Goal: Feedback & Contribution: Leave review/rating

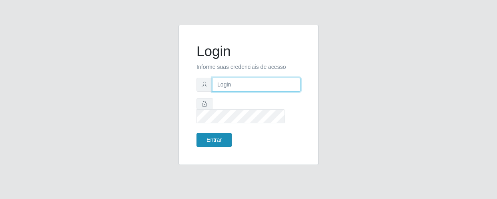
type input "[EMAIL_ADDRESS][DOMAIN_NAME]"
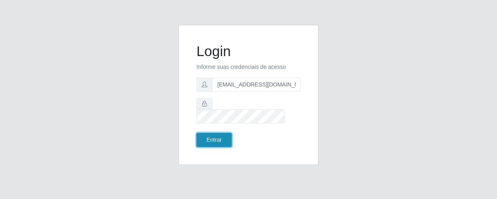
click at [212, 134] on button "Entrar" at bounding box center [214, 140] width 35 height 14
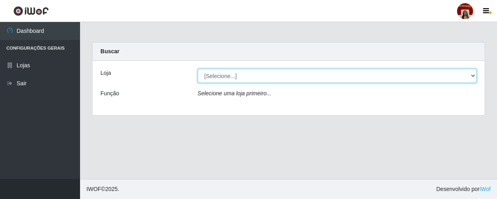
click at [475, 76] on select "[Selecione...] Mar Vermelho - Loja 04" at bounding box center [337, 76] width 279 height 14
select select "251"
click at [198, 69] on select "[Selecione...] Mar Vermelho - Loja 04" at bounding box center [337, 76] width 279 height 14
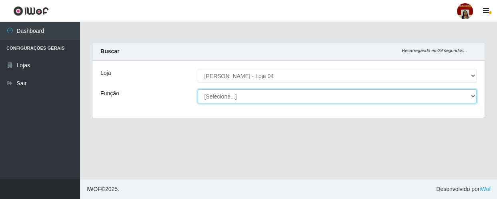
click at [475, 95] on select "[Selecione...] ASG ASG + ASG ++ Auxiliar de Depósito Auxiliar de Depósito + Aux…" at bounding box center [337, 96] width 279 height 14
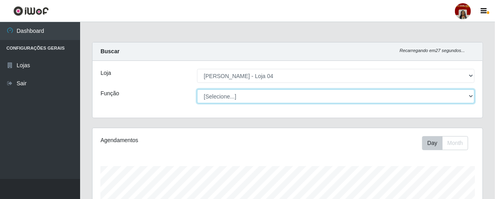
scroll to position [166, 390]
select select "22"
click at [197, 89] on select "[Selecione...] ASG ASG + ASG ++ Auxiliar de Depósito Auxiliar de Depósito + Aux…" at bounding box center [335, 96] width 277 height 14
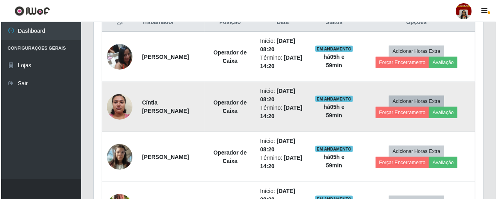
scroll to position [321, 0]
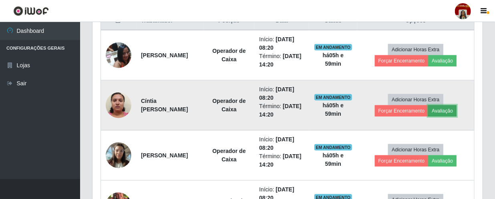
click at [452, 112] on button "Avaliação" at bounding box center [442, 110] width 28 height 11
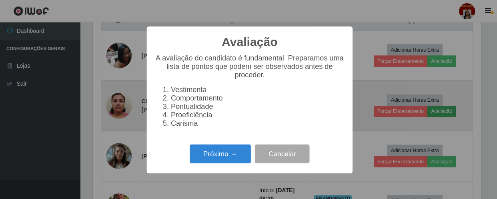
scroll to position [166, 386]
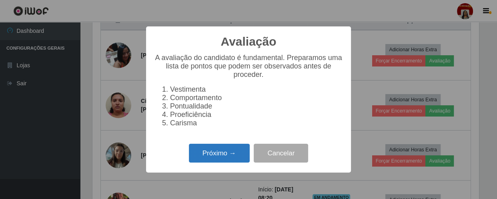
click at [219, 149] on button "Próximo →" at bounding box center [219, 153] width 61 height 19
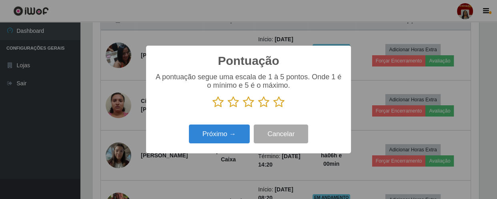
scroll to position [400158, 399937]
click at [281, 104] on icon at bounding box center [278, 102] width 11 height 12
click at [273, 108] on input "radio" at bounding box center [273, 108] width 0 height 0
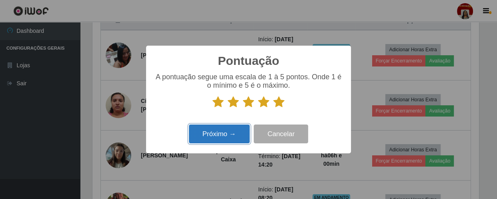
click at [229, 135] on button "Próximo →" at bounding box center [219, 134] width 61 height 19
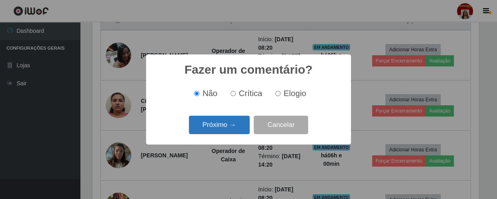
click at [228, 122] on button "Próximo →" at bounding box center [219, 125] width 61 height 19
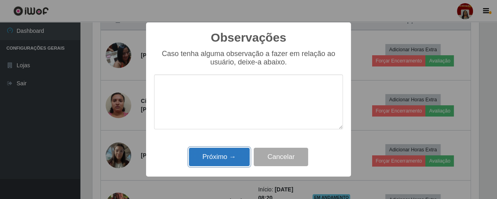
click at [236, 157] on button "Próximo →" at bounding box center [219, 157] width 61 height 19
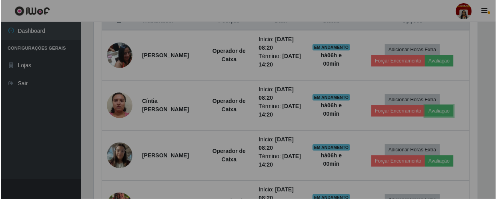
scroll to position [166, 390]
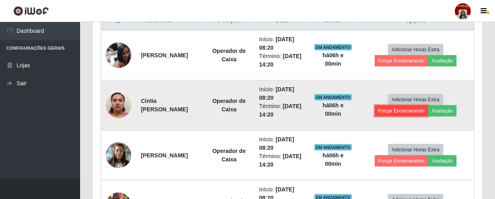
click at [415, 109] on button "Forçar Encerramento" at bounding box center [402, 110] width 54 height 11
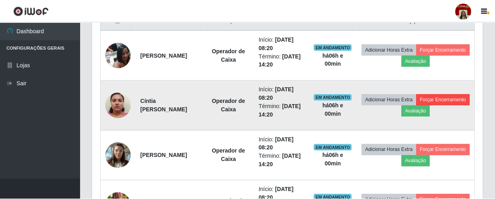
scroll to position [166, 386]
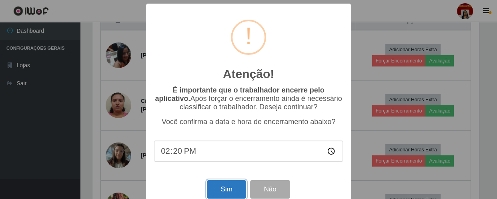
click at [221, 187] on button "Sim" at bounding box center [226, 189] width 39 height 19
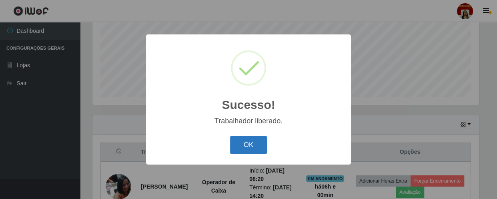
click at [245, 145] on button "OK" at bounding box center [248, 145] width 37 height 19
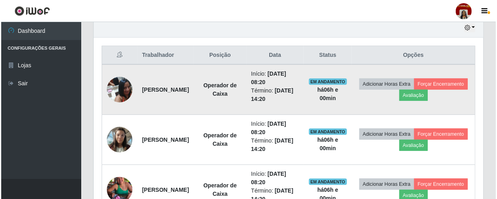
scroll to position [299, 0]
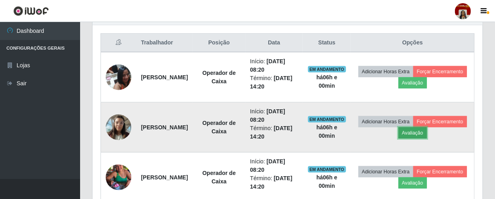
click at [427, 137] on button "Avaliação" at bounding box center [412, 132] width 28 height 11
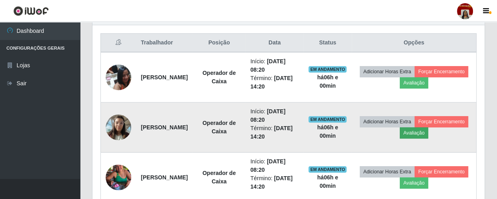
scroll to position [166, 386]
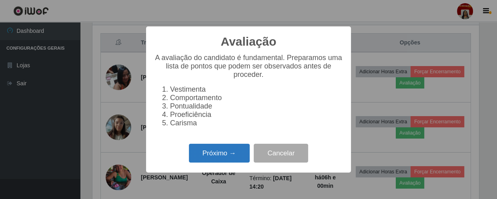
click at [222, 157] on button "Próximo →" at bounding box center [219, 153] width 61 height 19
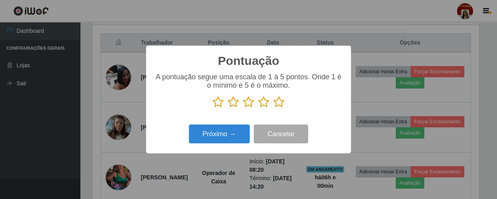
scroll to position [400158, 399937]
click at [279, 107] on icon at bounding box center [278, 102] width 11 height 12
click at [273, 108] on input "radio" at bounding box center [273, 108] width 0 height 0
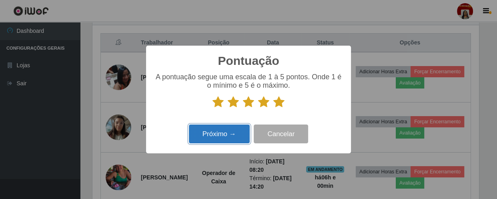
click at [235, 139] on button "Próximo →" at bounding box center [219, 134] width 61 height 19
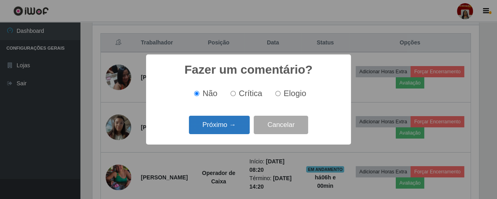
click at [233, 128] on button "Próximo →" at bounding box center [219, 125] width 61 height 19
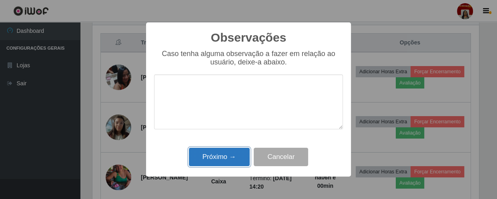
click at [225, 161] on button "Próximo →" at bounding box center [219, 157] width 61 height 19
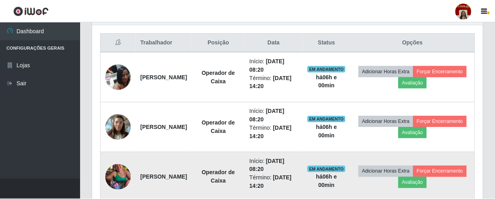
scroll to position [166, 390]
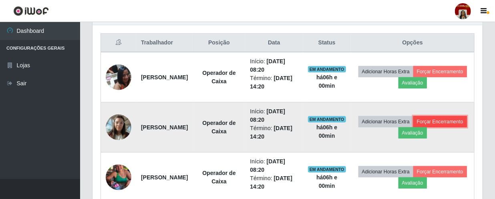
click at [413, 127] on button "Forçar Encerramento" at bounding box center [440, 121] width 54 height 11
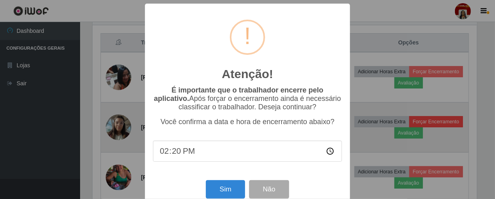
scroll to position [166, 386]
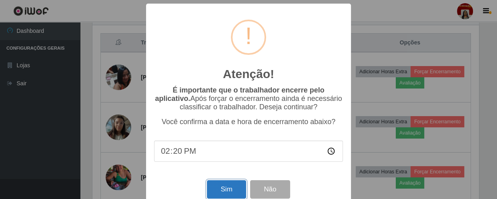
click at [240, 187] on button "Sim" at bounding box center [226, 189] width 39 height 19
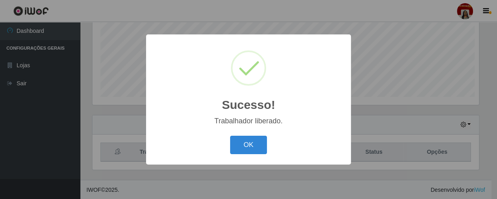
scroll to position [0, 0]
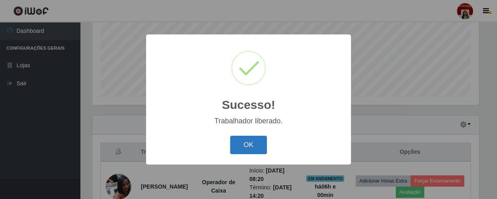
click at [256, 147] on button "OK" at bounding box center [248, 145] width 37 height 19
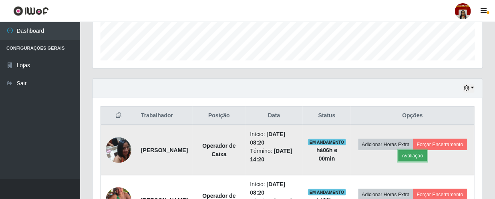
click at [427, 155] on button "Avaliação" at bounding box center [412, 155] width 28 height 11
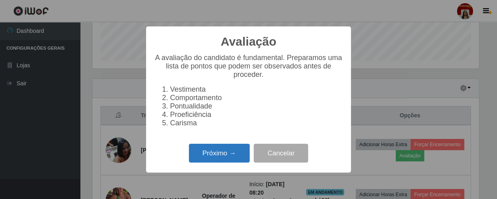
click at [234, 159] on button "Próximo →" at bounding box center [219, 153] width 61 height 19
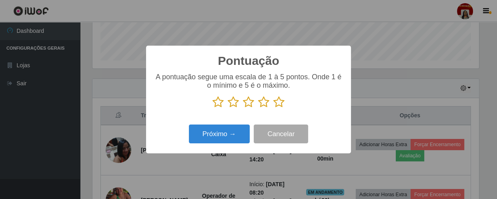
click at [279, 101] on icon at bounding box center [278, 102] width 11 height 12
click at [273, 108] on input "radio" at bounding box center [273, 108] width 0 height 0
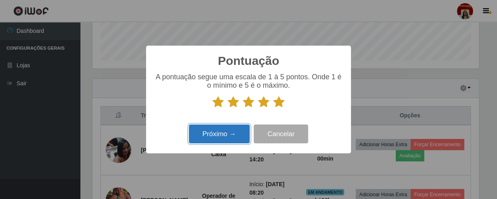
click at [231, 134] on button "Próximo →" at bounding box center [219, 134] width 61 height 19
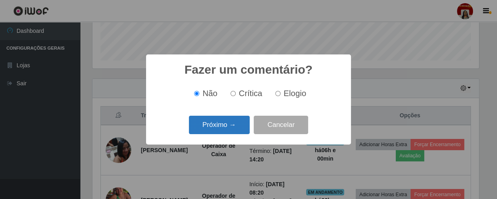
click at [232, 127] on button "Próximo →" at bounding box center [219, 125] width 61 height 19
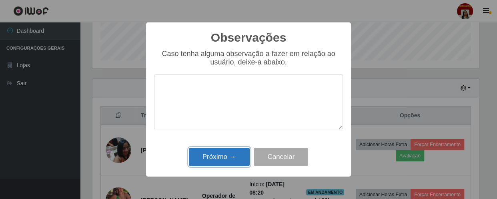
click at [245, 160] on button "Próximo →" at bounding box center [219, 157] width 61 height 19
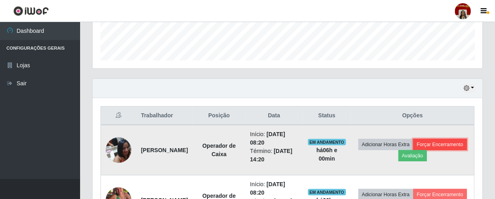
click at [413, 150] on button "Forçar Encerramento" at bounding box center [440, 144] width 54 height 11
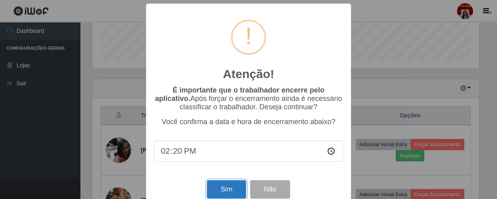
click at [220, 191] on button "Sim" at bounding box center [226, 189] width 39 height 19
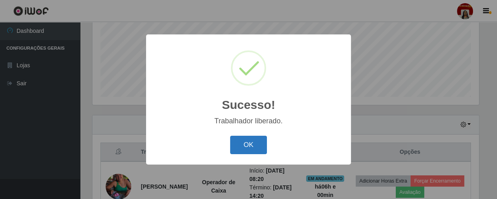
click at [247, 143] on button "OK" at bounding box center [248, 145] width 37 height 19
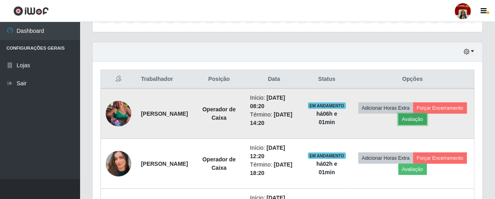
click at [427, 120] on button "Avaliação" at bounding box center [412, 119] width 28 height 11
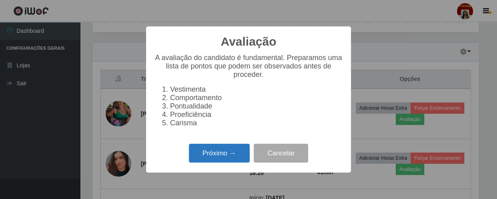
click at [233, 158] on button "Próximo →" at bounding box center [219, 153] width 61 height 19
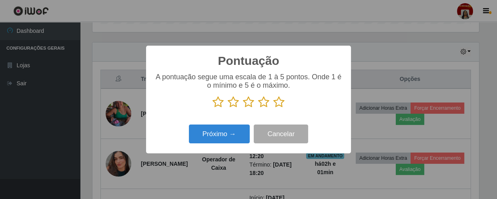
click at [280, 104] on icon at bounding box center [278, 102] width 11 height 12
click at [273, 108] on input "radio" at bounding box center [273, 108] width 0 height 0
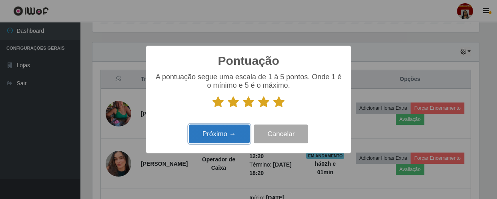
click at [217, 140] on button "Próximo →" at bounding box center [219, 134] width 61 height 19
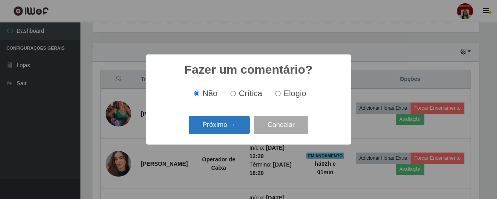
click at [231, 127] on button "Próximo →" at bounding box center [219, 125] width 61 height 19
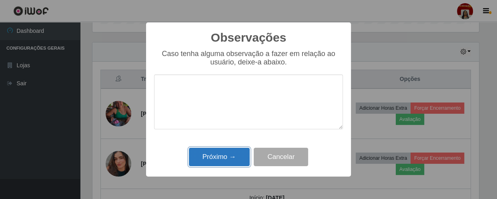
click at [223, 155] on button "Próximo →" at bounding box center [219, 157] width 61 height 19
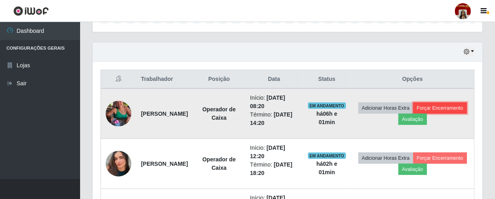
click at [413, 114] on button "Forçar Encerramento" at bounding box center [440, 107] width 54 height 11
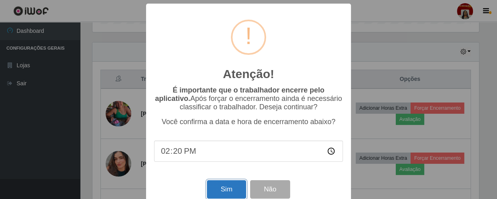
click at [213, 191] on button "Sim" at bounding box center [226, 189] width 39 height 19
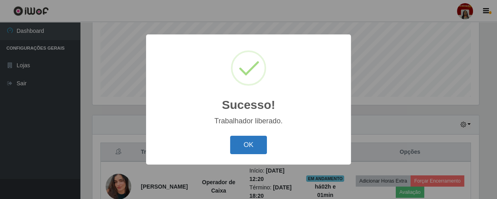
click at [253, 147] on button "OK" at bounding box center [248, 145] width 37 height 19
